Goal: Transaction & Acquisition: Purchase product/service

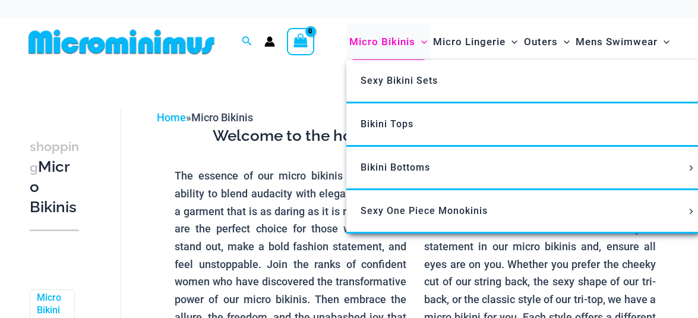
click at [380, 40] on span "Micro Bikinis" at bounding box center [382, 42] width 66 height 30
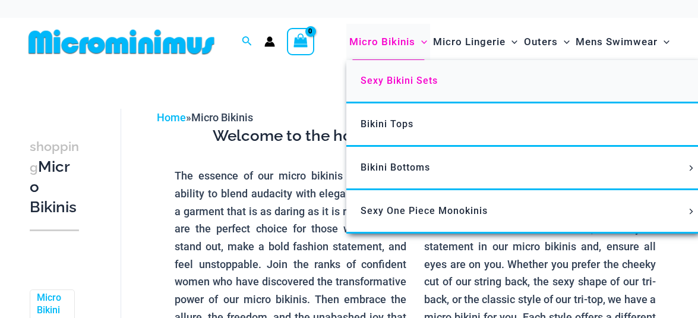
click at [386, 82] on span "Sexy Bikini Sets" at bounding box center [399, 80] width 77 height 11
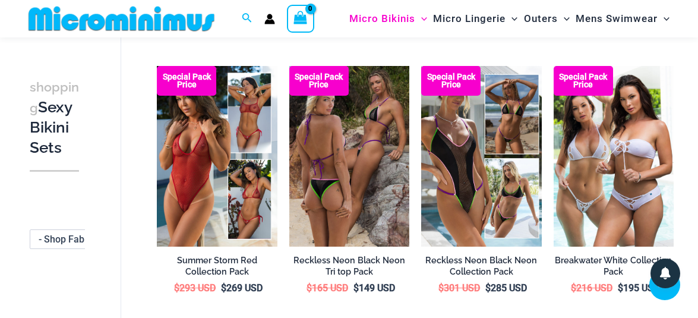
scroll to position [873, 0]
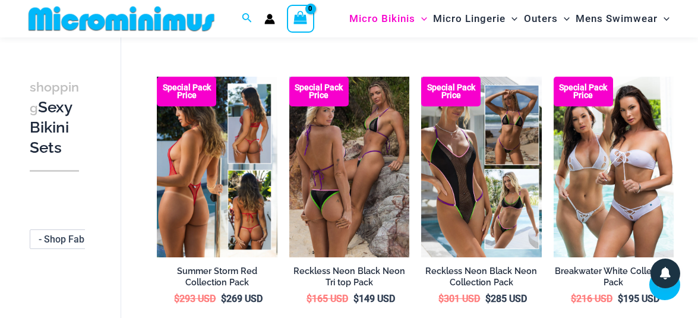
click at [179, 179] on img at bounding box center [217, 167] width 120 height 181
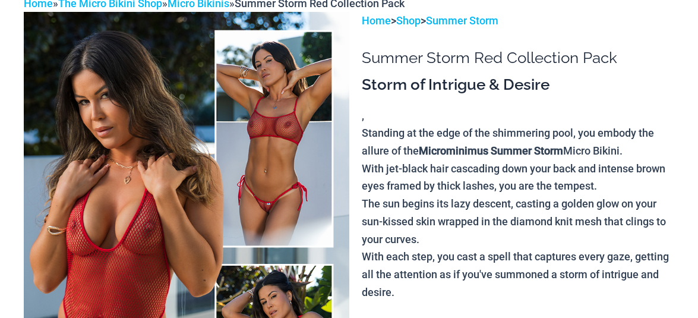
scroll to position [203, 0]
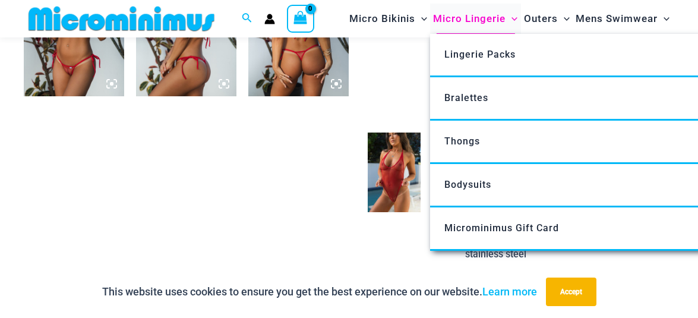
scroll to position [1260, 0]
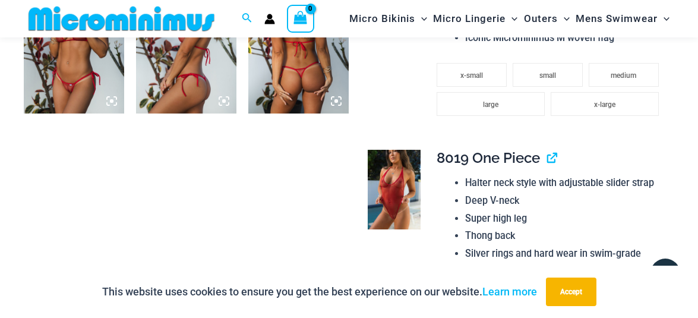
click at [339, 99] on icon at bounding box center [336, 101] width 11 height 11
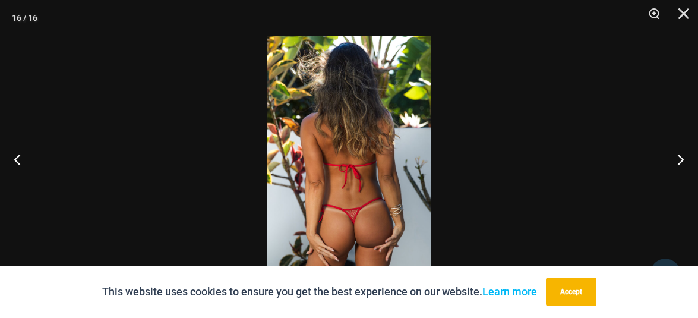
click at [342, 234] on img at bounding box center [349, 159] width 165 height 247
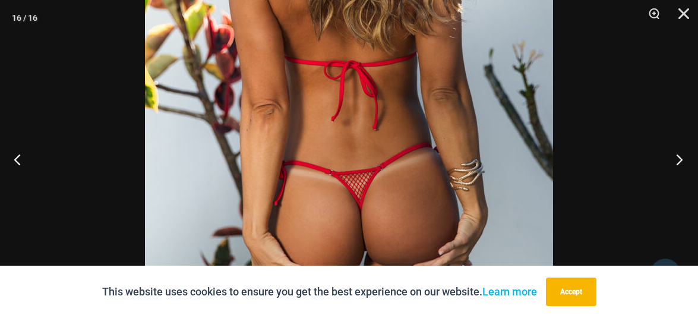
click at [680, 158] on button "Next" at bounding box center [675, 159] width 45 height 59
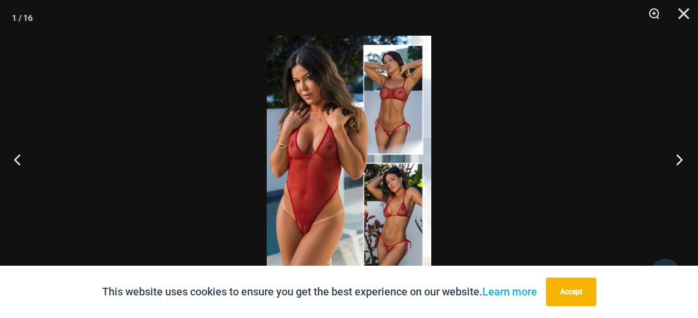
click at [680, 158] on button "Next" at bounding box center [675, 159] width 45 height 59
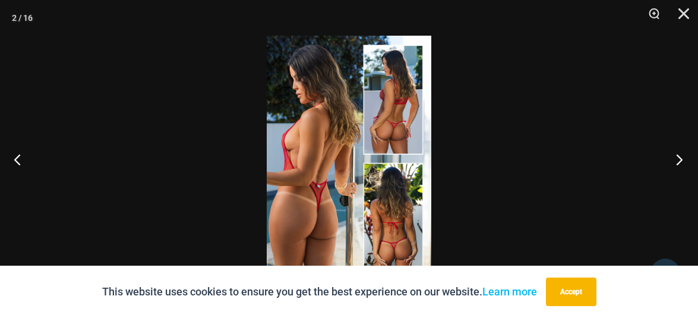
click at [680, 158] on button "Next" at bounding box center [675, 159] width 45 height 59
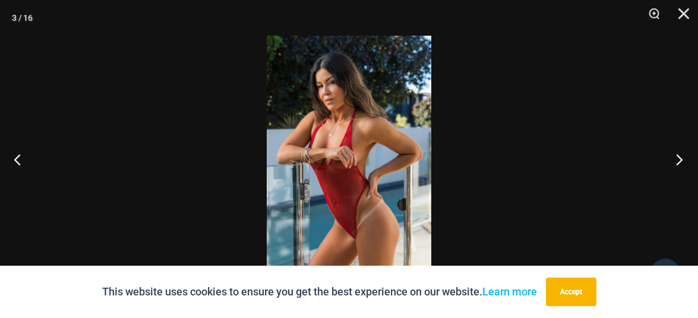
click at [680, 158] on button "Next" at bounding box center [675, 159] width 45 height 59
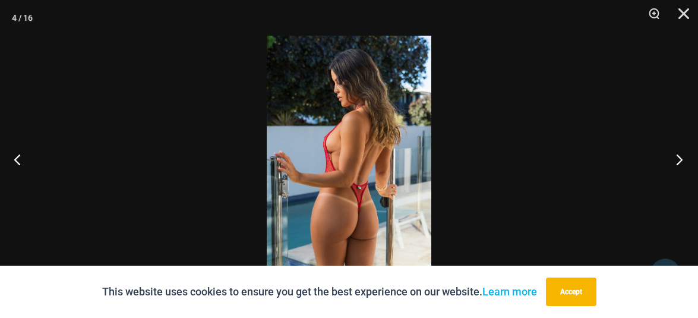
click at [680, 158] on button "Next" at bounding box center [675, 159] width 45 height 59
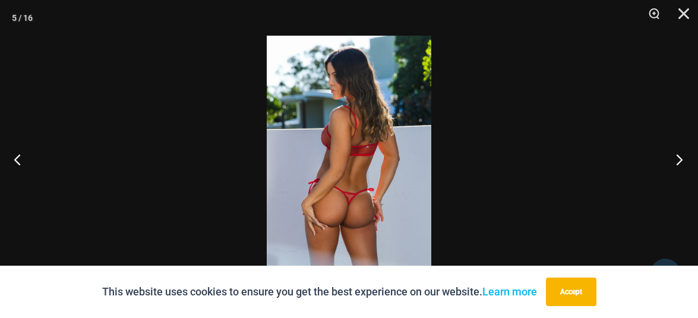
click at [680, 158] on button "Next" at bounding box center [675, 159] width 45 height 59
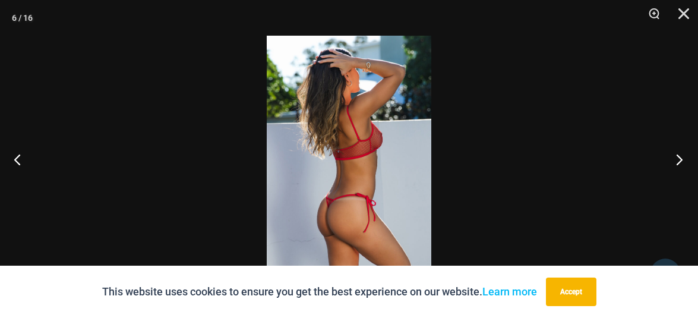
click at [680, 158] on button "Next" at bounding box center [675, 159] width 45 height 59
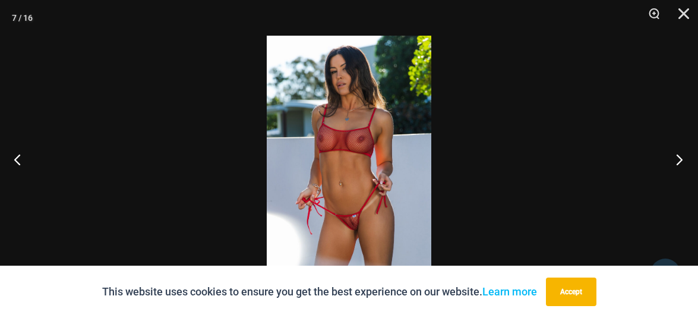
click at [680, 158] on button "Next" at bounding box center [675, 159] width 45 height 59
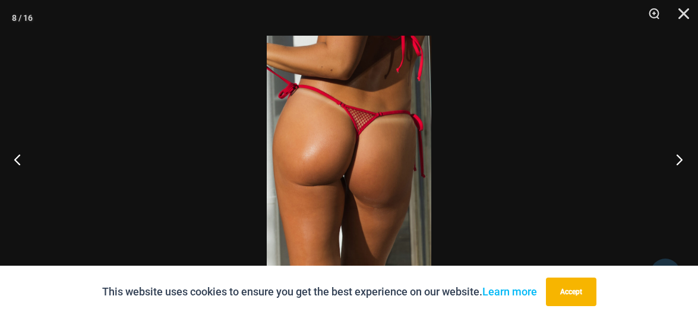
click at [680, 158] on button "Next" at bounding box center [675, 159] width 45 height 59
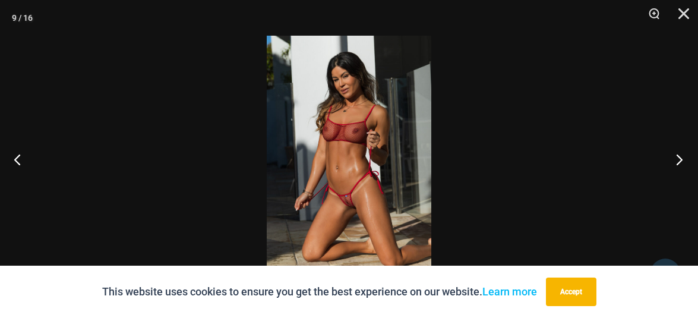
click at [680, 158] on button "Next" at bounding box center [675, 159] width 45 height 59
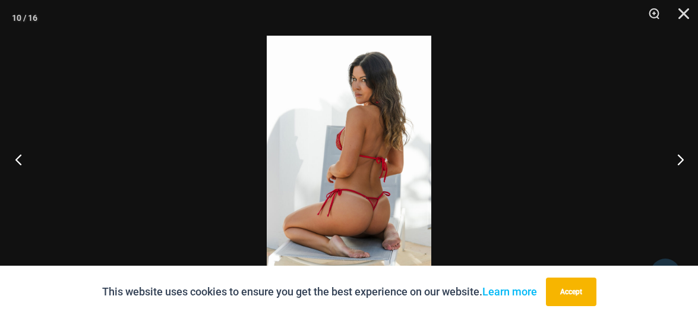
click at [17, 160] on button "Previous" at bounding box center [22, 159] width 45 height 59
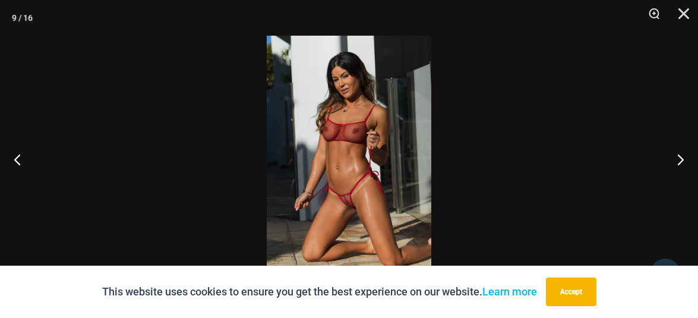
click at [356, 205] on img at bounding box center [349, 159] width 165 height 247
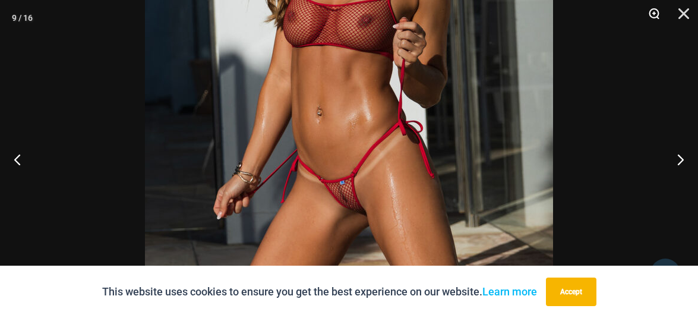
click at [654, 10] on button "Zoom" at bounding box center [650, 18] width 30 height 36
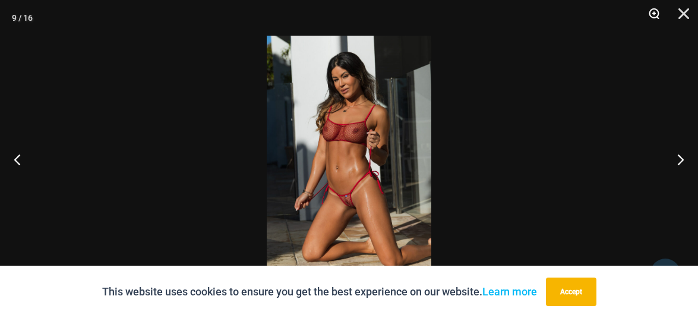
click at [654, 10] on button "Zoom" at bounding box center [650, 18] width 30 height 36
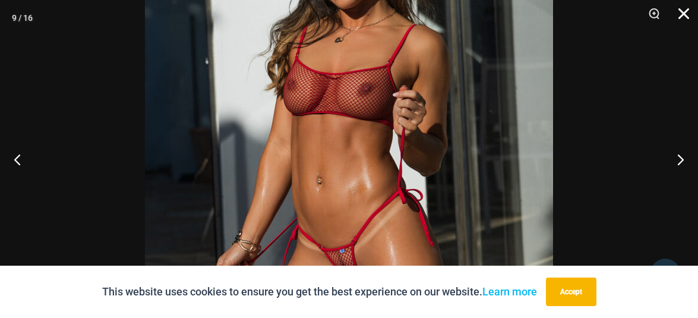
click at [682, 11] on button "Close" at bounding box center [680, 18] width 30 height 36
